Goal: Transaction & Acquisition: Subscribe to service/newsletter

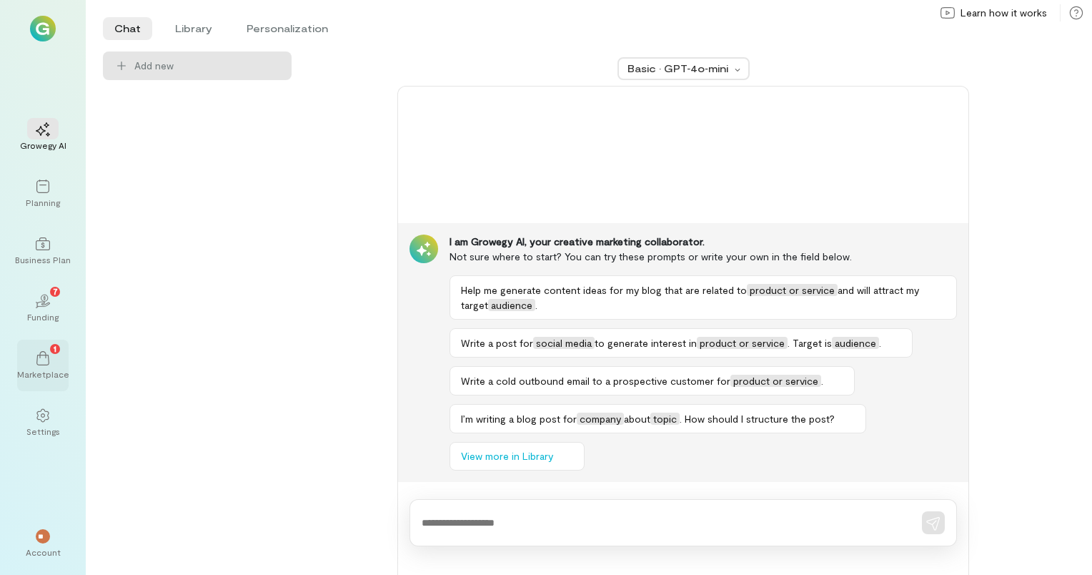
click at [54, 345] on span "1" at bounding box center [55, 348] width 3 height 13
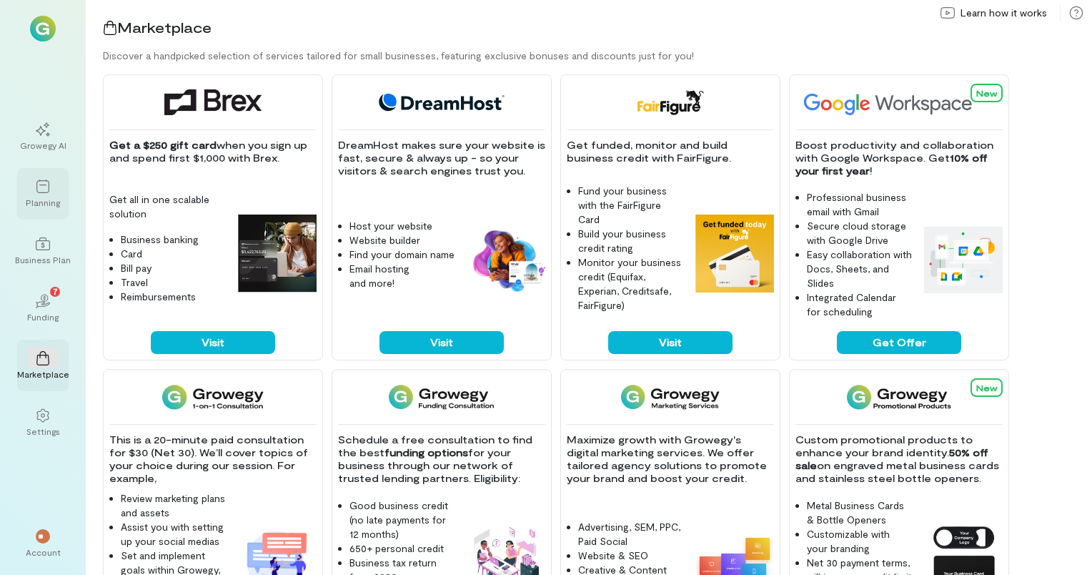
click at [46, 200] on div "Planning" at bounding box center [43, 202] width 34 height 11
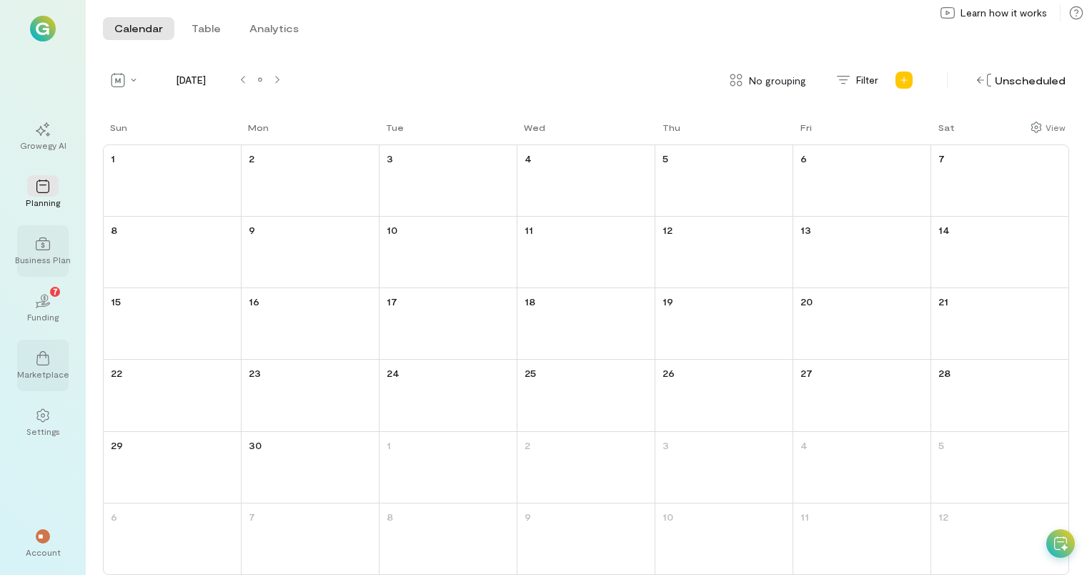
click at [49, 249] on icon at bounding box center [43, 244] width 14 height 14
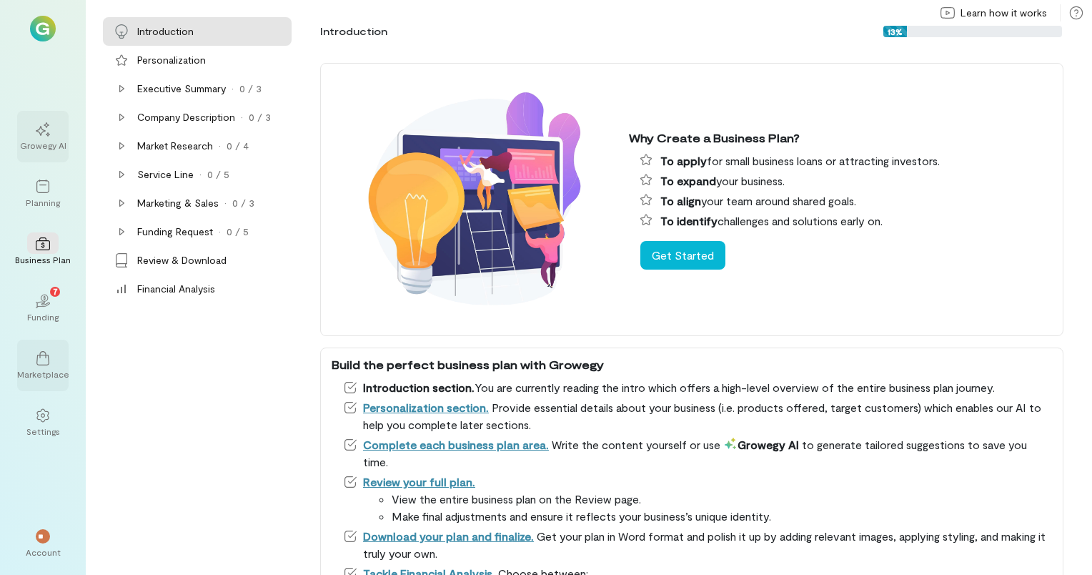
click at [41, 114] on div "Growegy AI" at bounding box center [42, 136] width 51 height 51
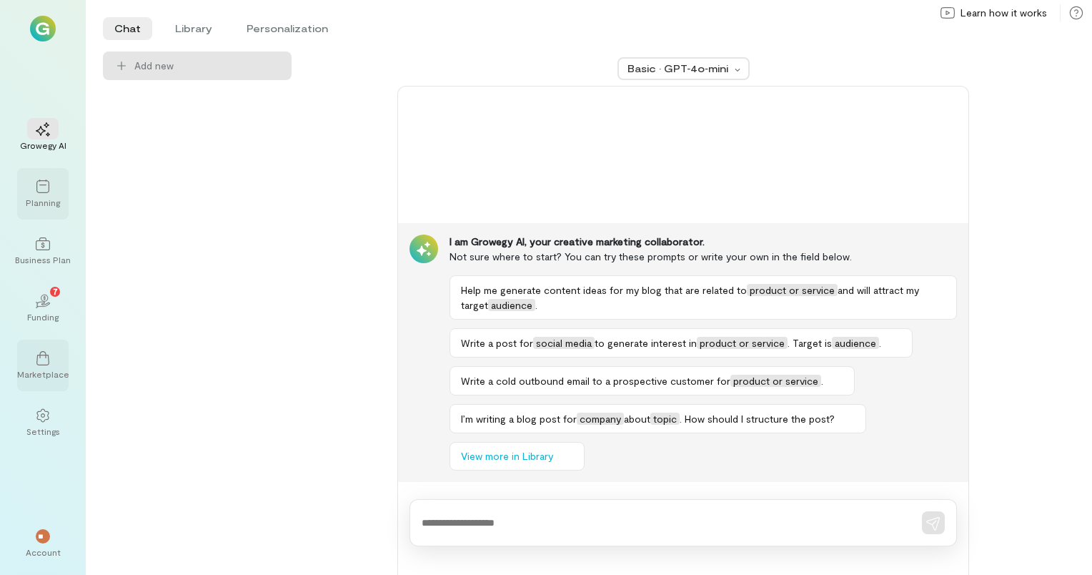
click at [46, 200] on div "Planning" at bounding box center [43, 202] width 34 height 11
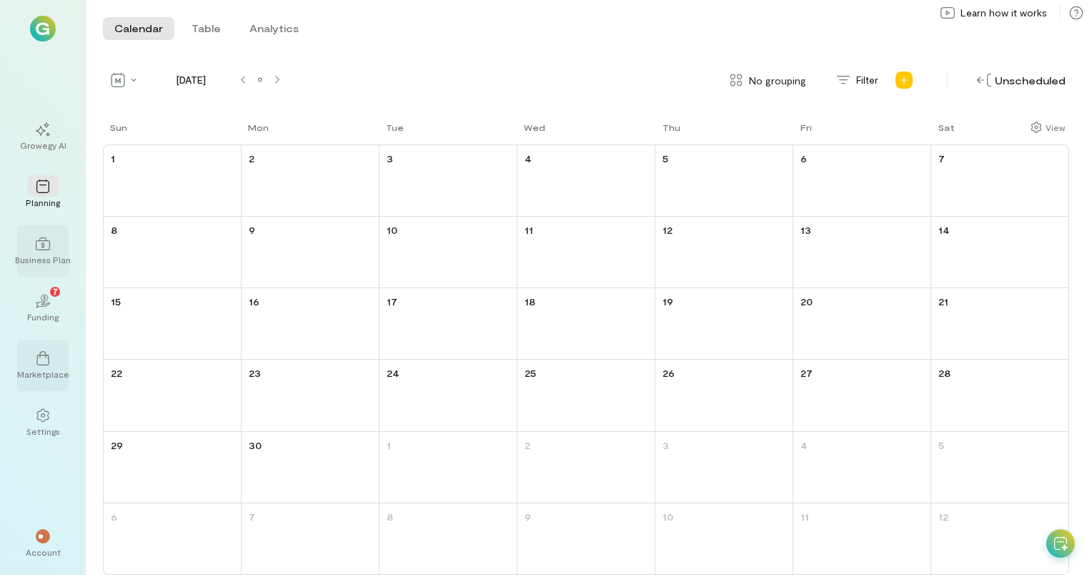
click at [45, 257] on div "Business Plan" at bounding box center [43, 259] width 56 height 11
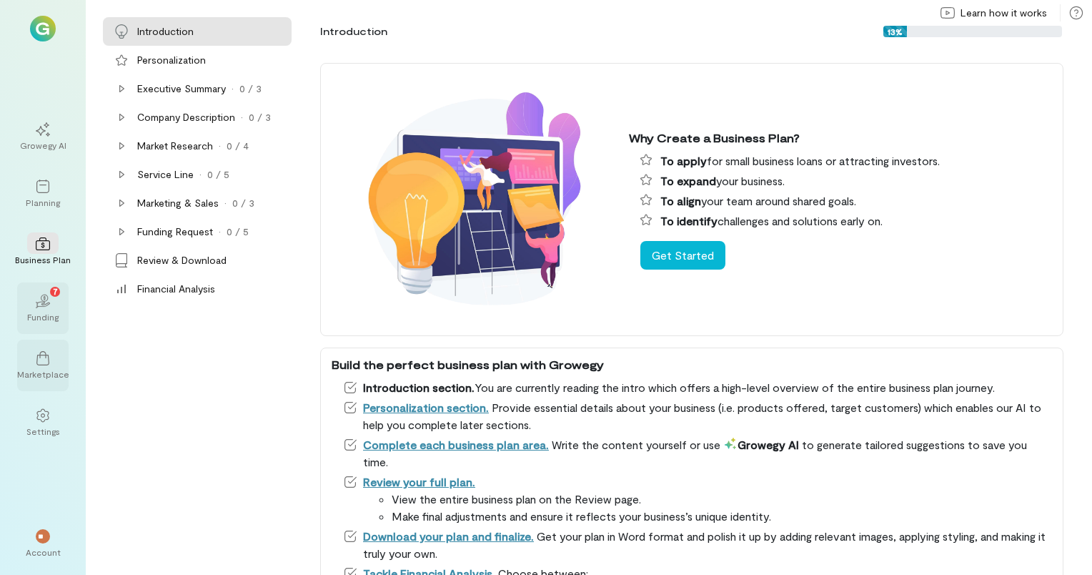
click at [49, 297] on icon "02" at bounding box center [43, 301] width 14 height 14
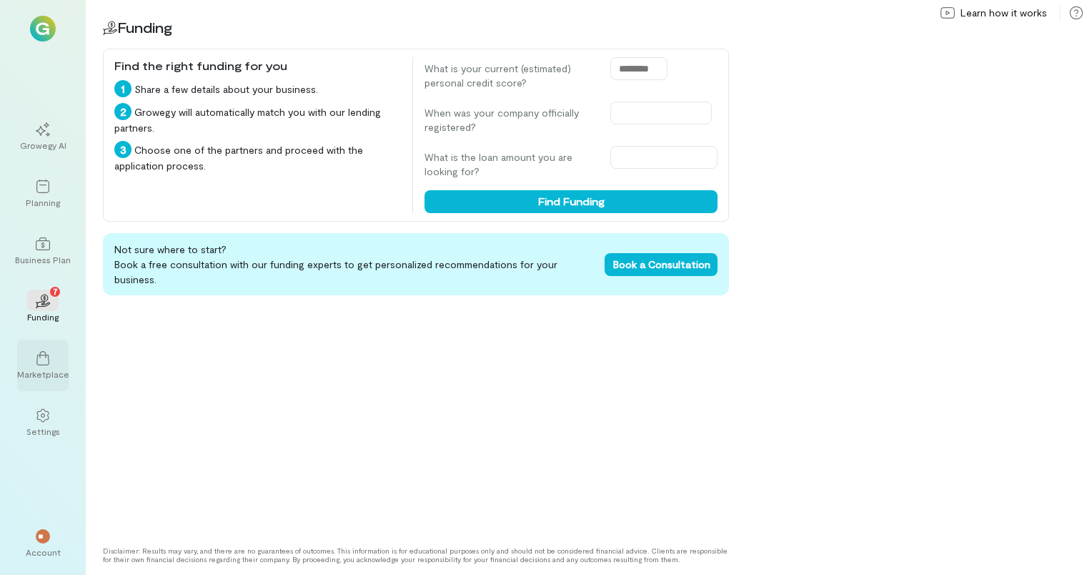
click at [48, 367] on div at bounding box center [42, 357] width 31 height 21
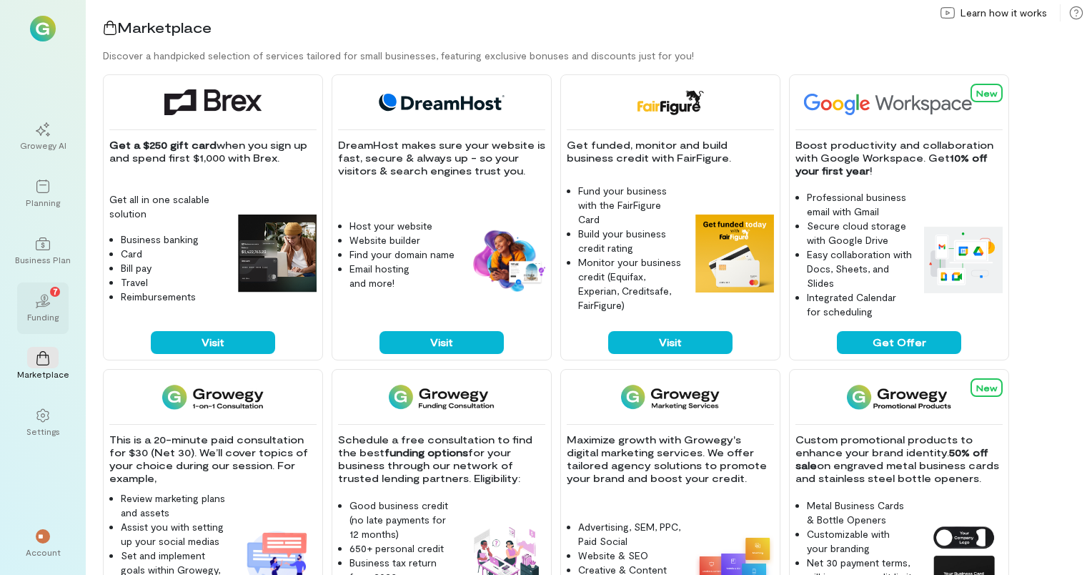
click at [53, 303] on div "02 7" at bounding box center [42, 300] width 31 height 21
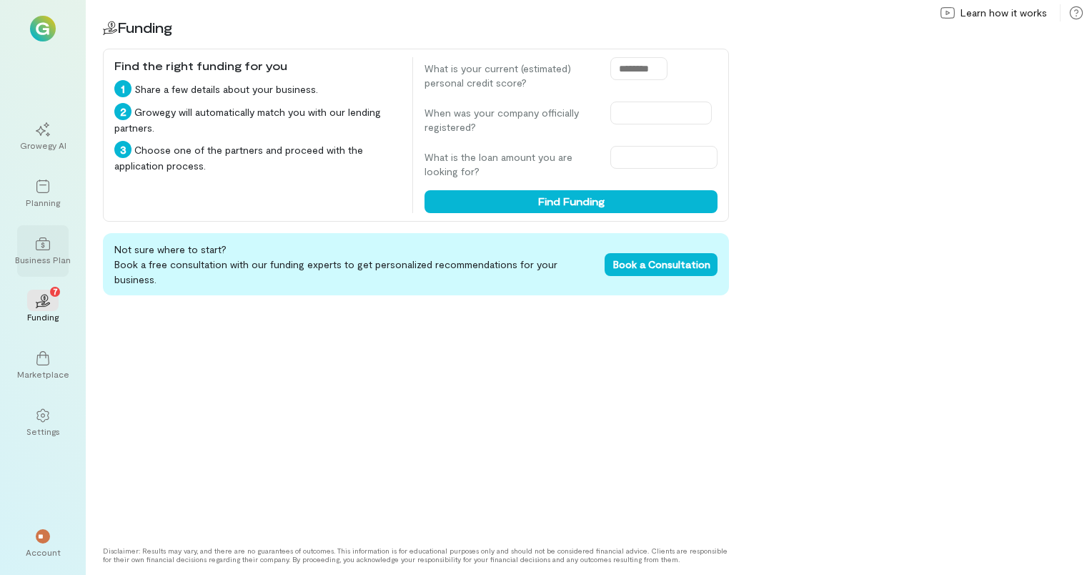
click at [43, 252] on div at bounding box center [42, 242] width 31 height 21
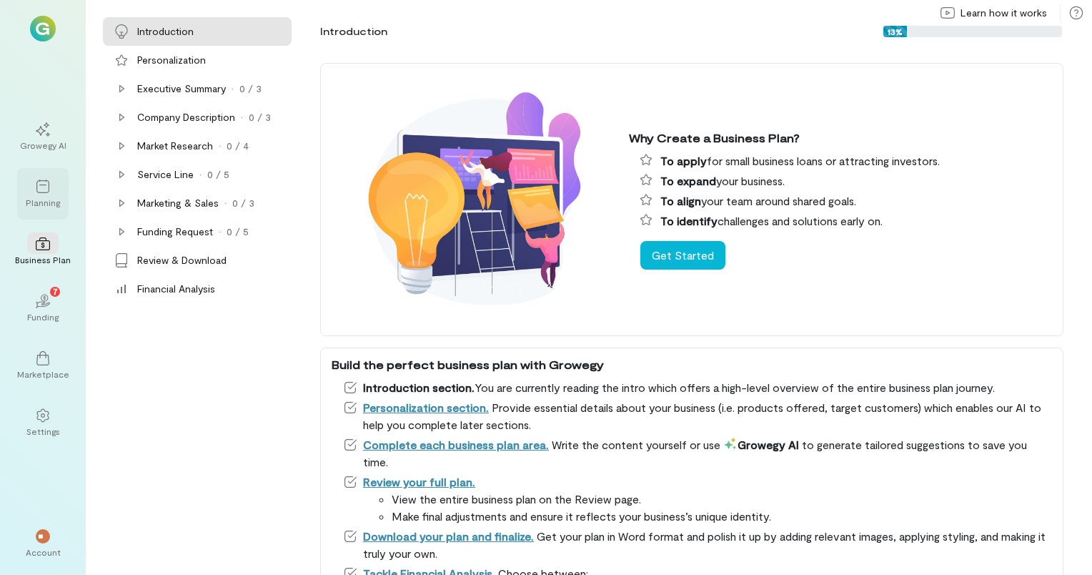
click at [45, 192] on icon at bounding box center [43, 186] width 14 height 14
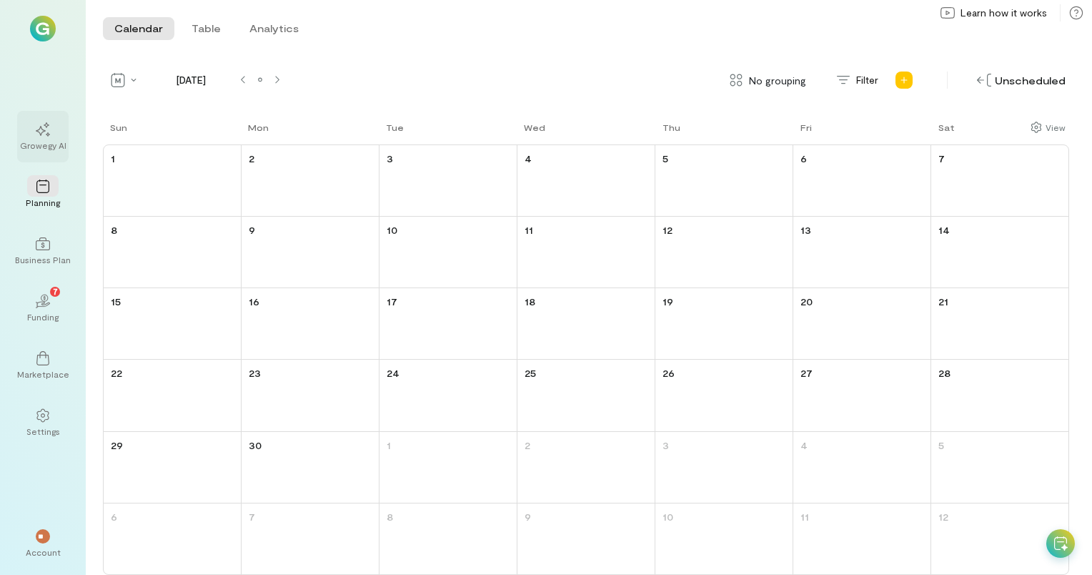
click at [46, 137] on div at bounding box center [42, 128] width 31 height 21
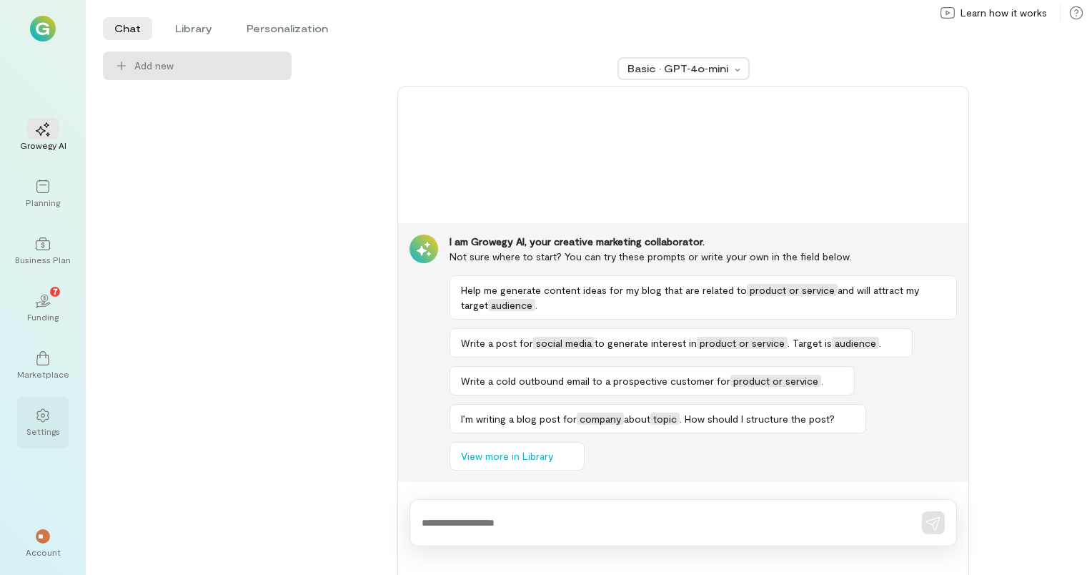
click at [36, 418] on icon at bounding box center [43, 415] width 14 height 14
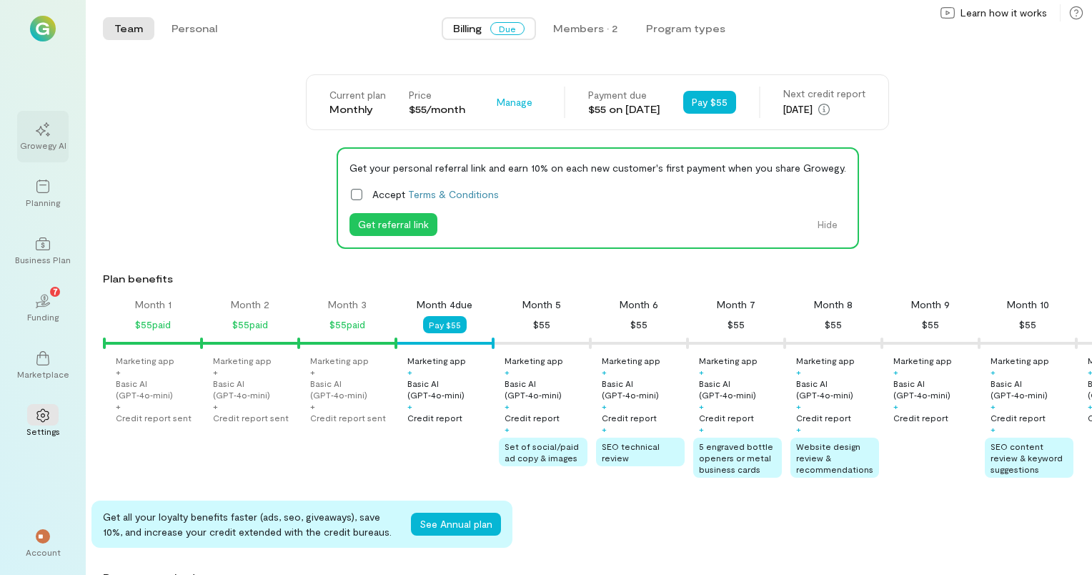
scroll to position [0, 146]
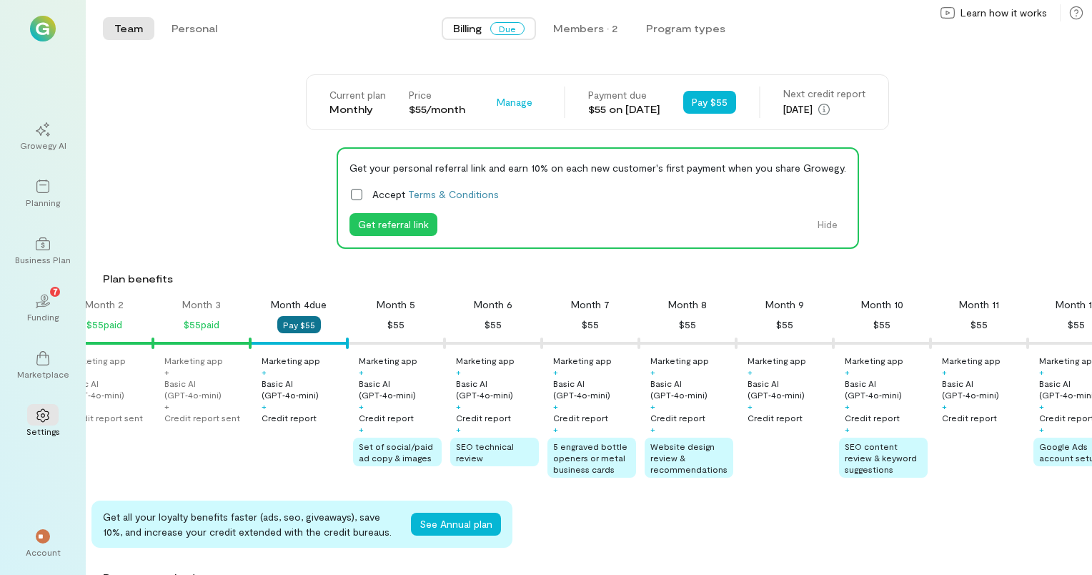
click at [303, 325] on button "Pay $55" at bounding box center [299, 324] width 44 height 17
